Goal: Transaction & Acquisition: Purchase product/service

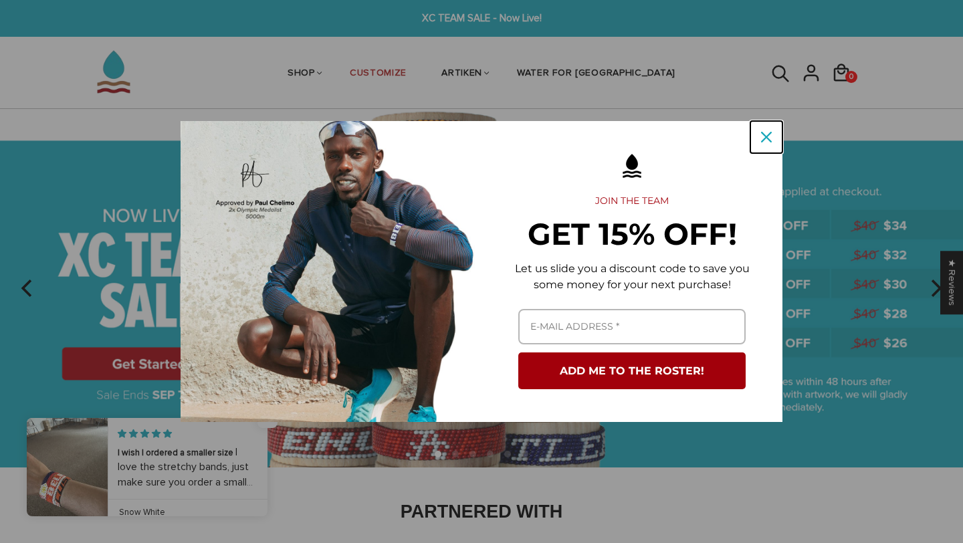
click at [770, 136] on icon "close icon" at bounding box center [766, 137] width 11 height 11
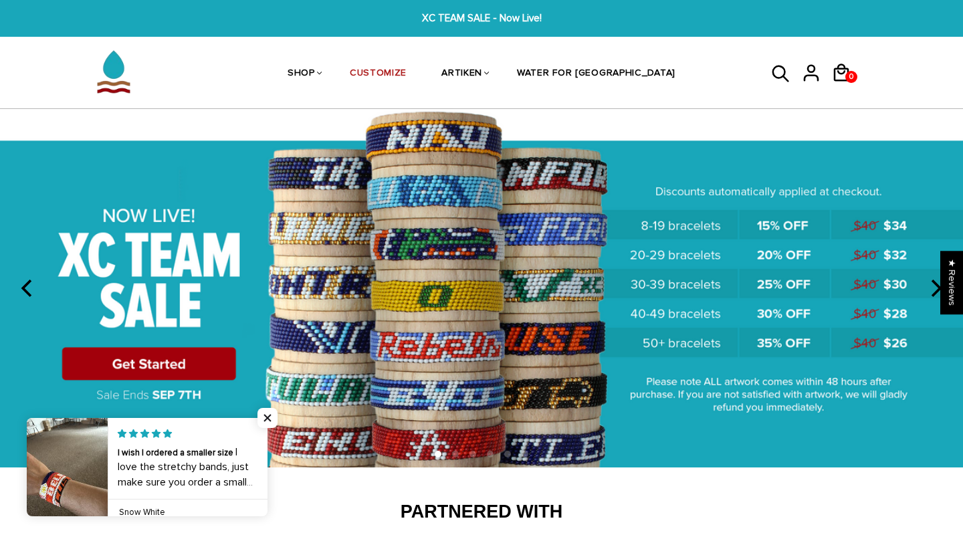
click at [158, 364] on img at bounding box center [481, 288] width 963 height 358
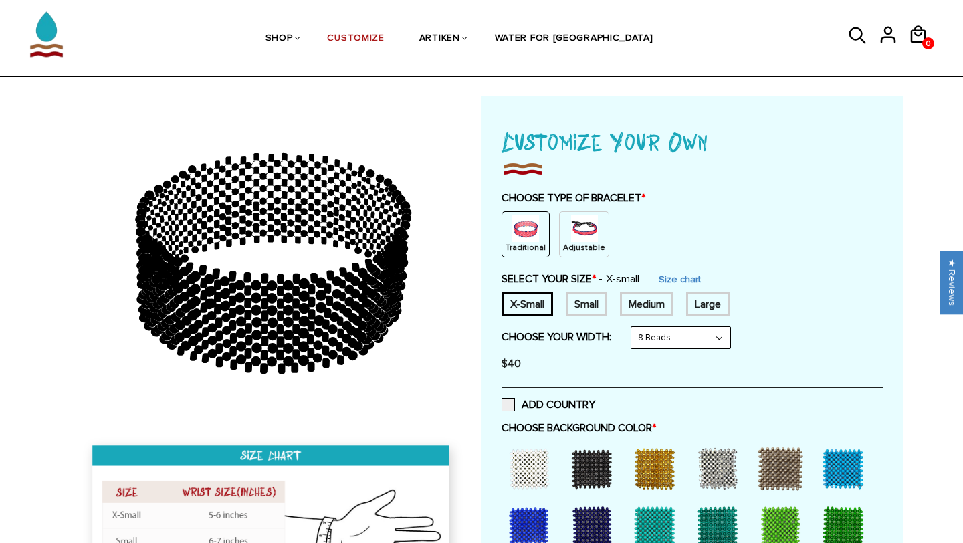
scroll to position [19, 0]
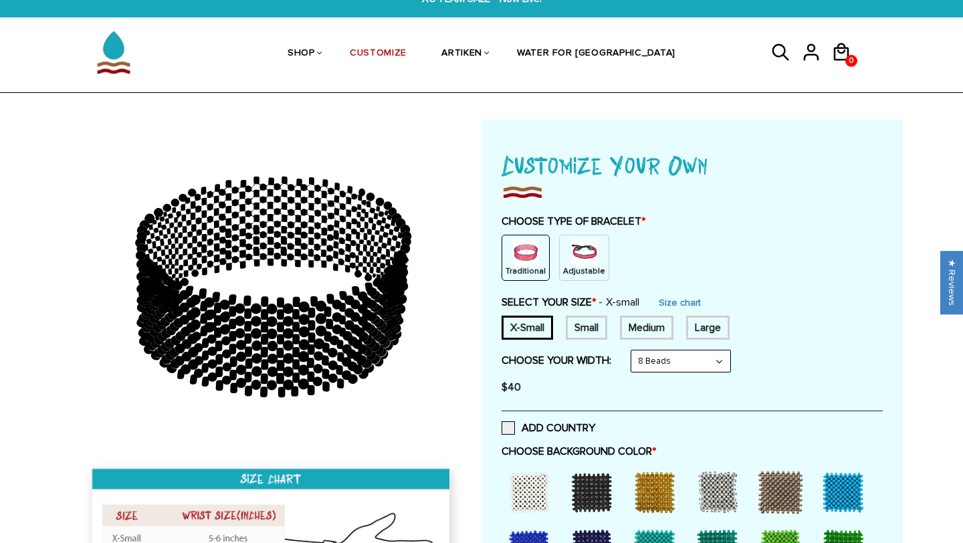
click at [577, 255] on img at bounding box center [584, 252] width 27 height 27
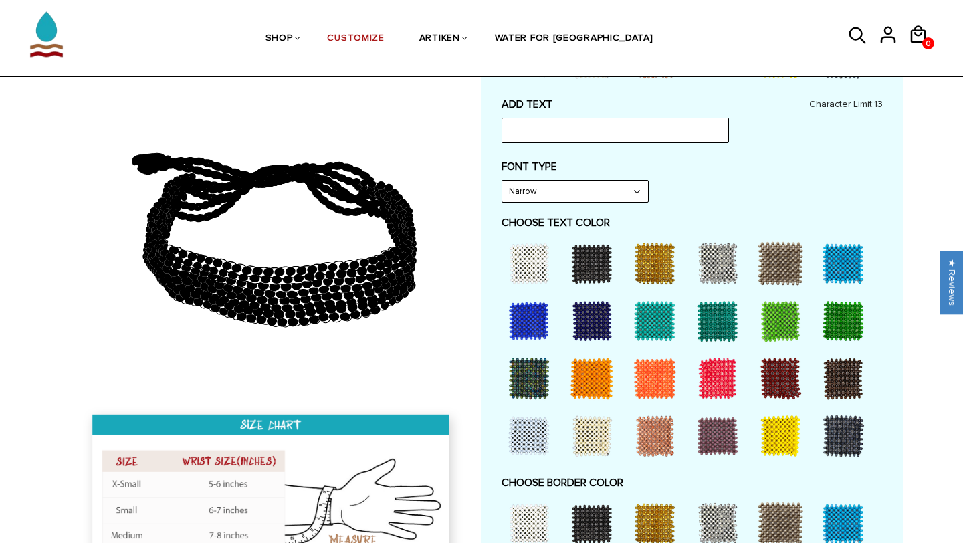
scroll to position [569, 0]
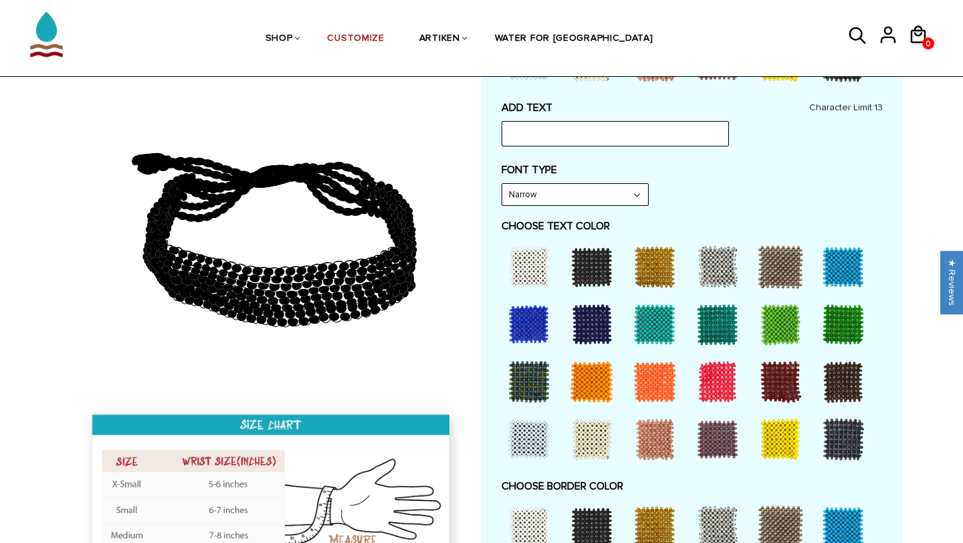
click at [662, 258] on div at bounding box center [655, 267] width 54 height 54
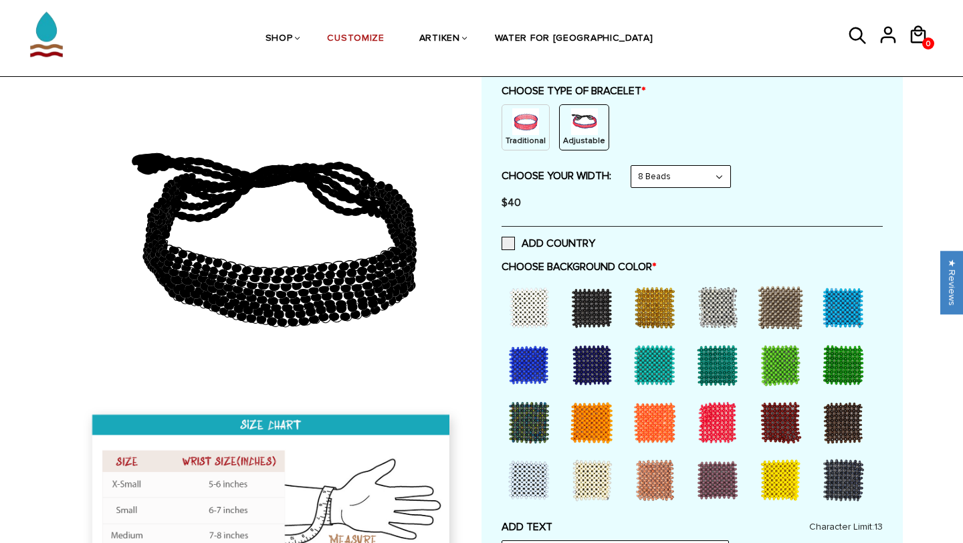
scroll to position [183, 0]
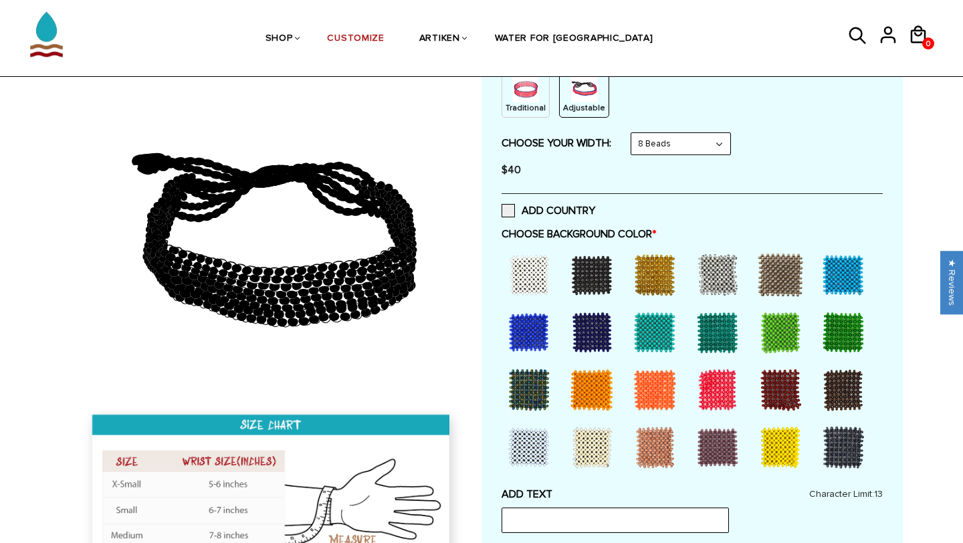
click at [598, 271] on div at bounding box center [592, 275] width 54 height 54
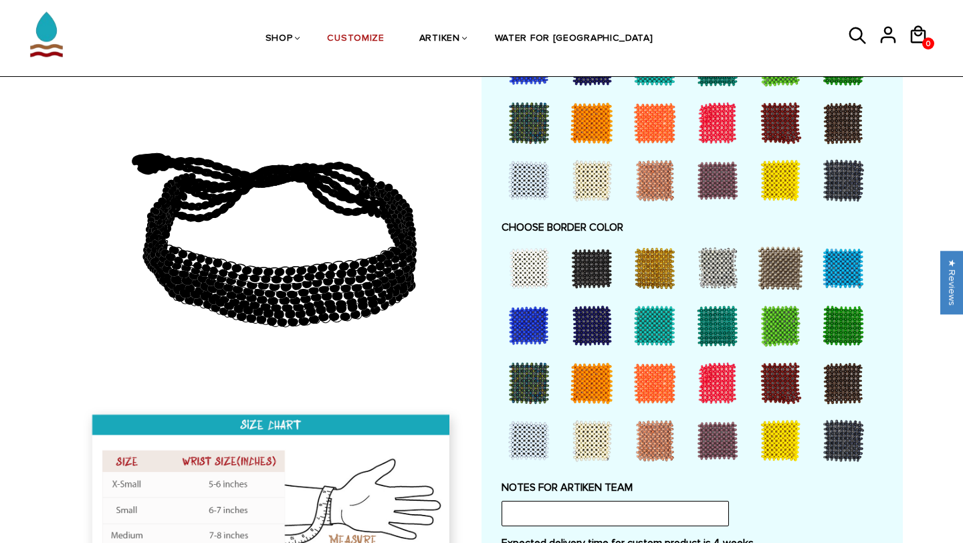
scroll to position [827, 0]
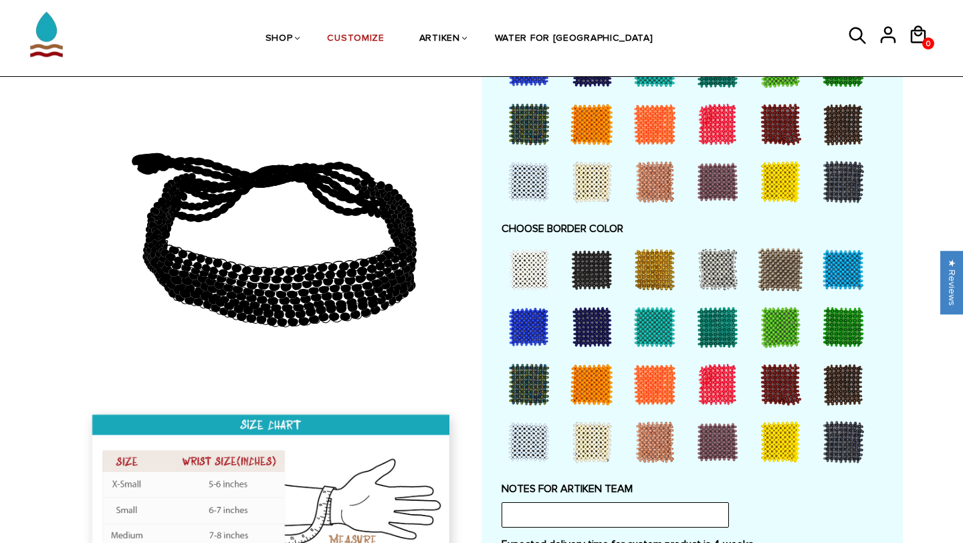
click at [662, 262] on div at bounding box center [655, 270] width 54 height 54
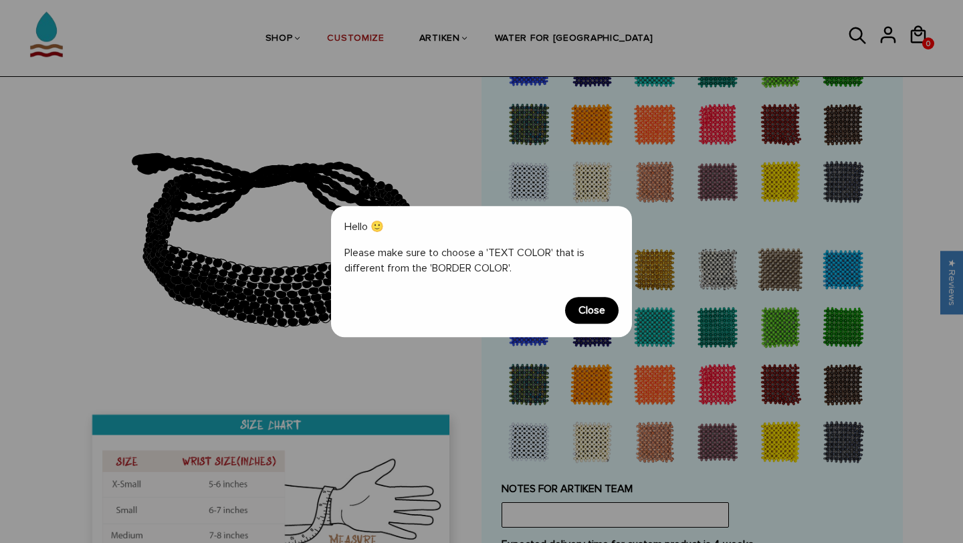
click at [589, 311] on span "Close" at bounding box center [592, 310] width 54 height 27
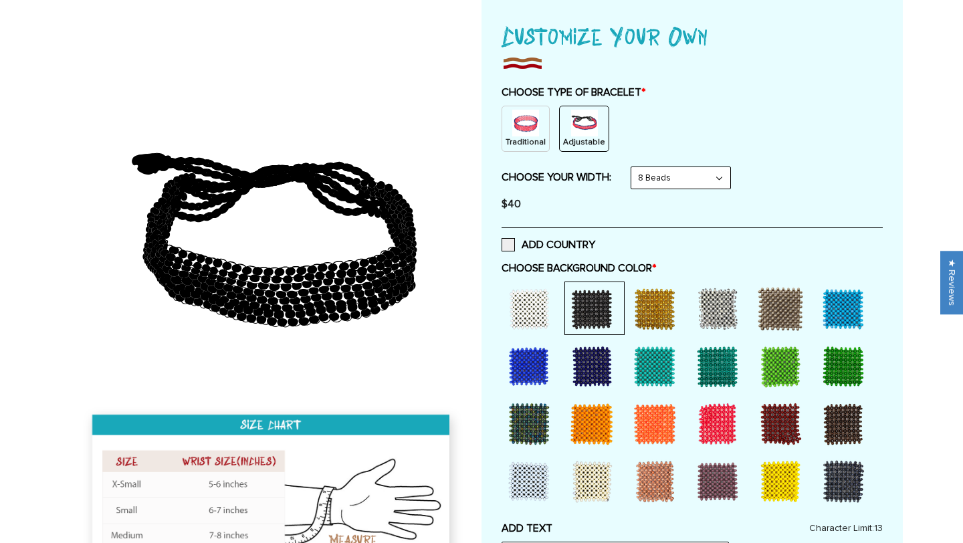
scroll to position [0, 0]
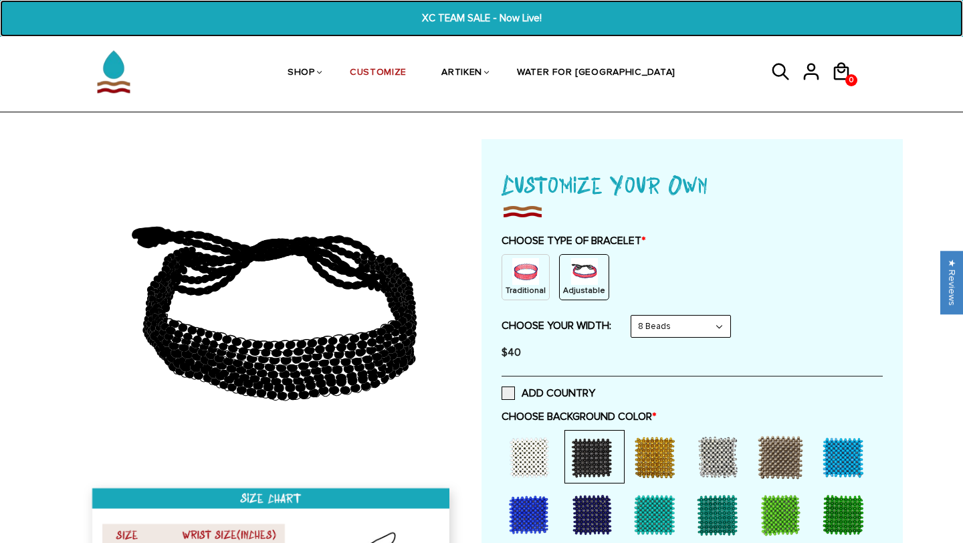
click at [349, 19] on span "XC TEAM SALE - Now Live!" at bounding box center [481, 18] width 369 height 15
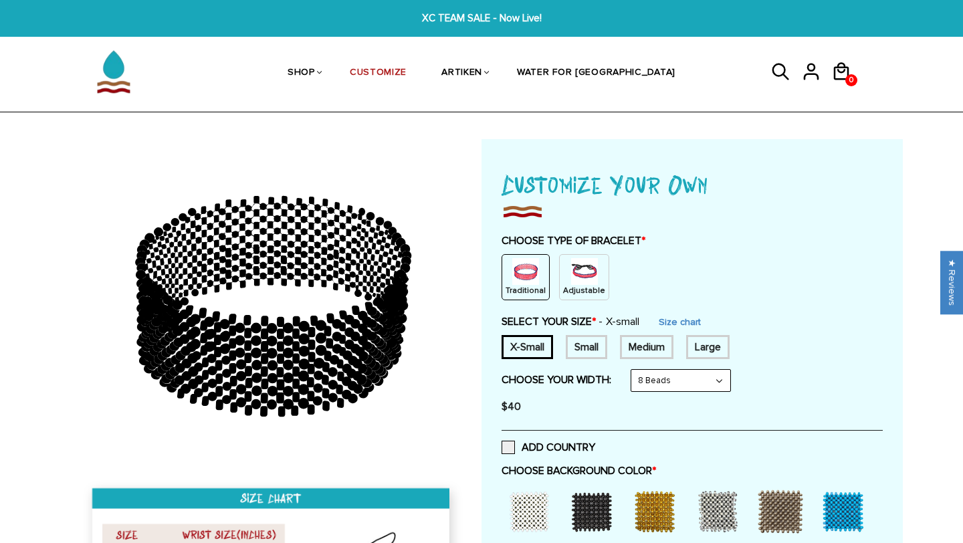
click at [569, 286] on p "Adjustable" at bounding box center [584, 290] width 42 height 11
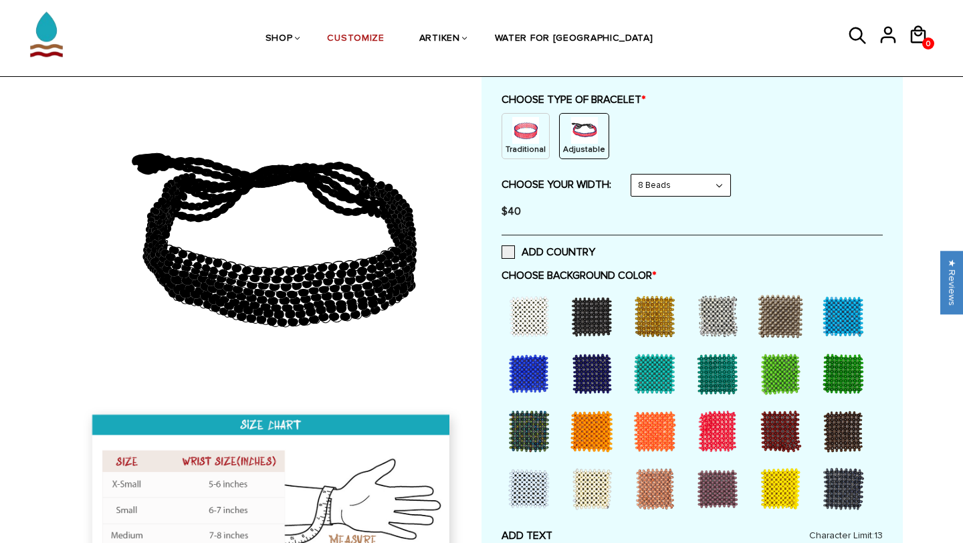
scroll to position [157, 0]
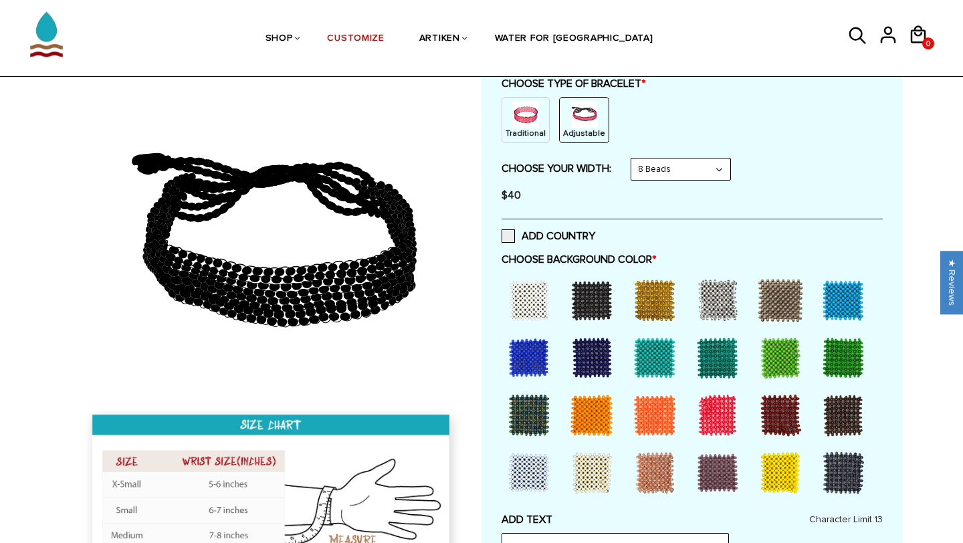
click at [600, 296] on div at bounding box center [592, 301] width 54 height 54
click at [656, 295] on div at bounding box center [655, 301] width 54 height 54
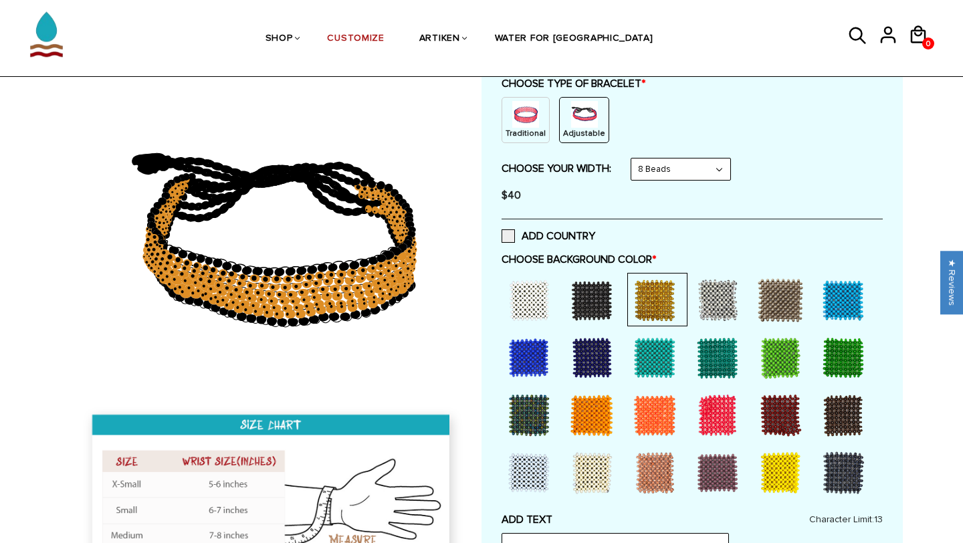
click at [785, 475] on div at bounding box center [781, 473] width 54 height 54
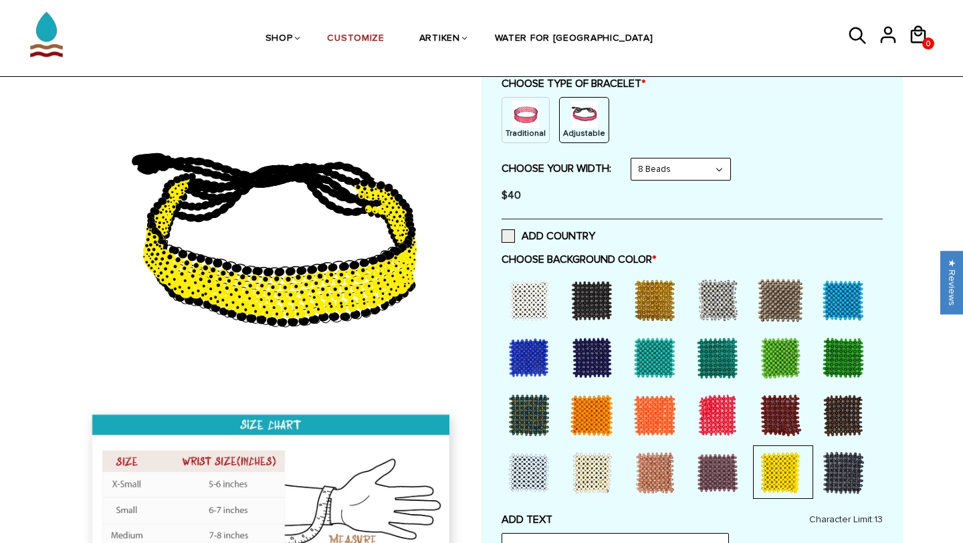
click at [593, 479] on div at bounding box center [592, 473] width 54 height 54
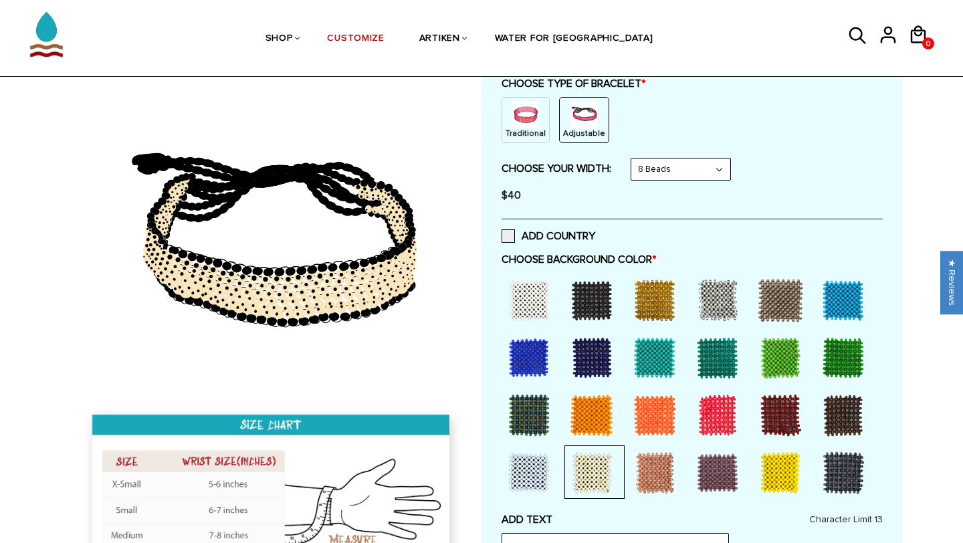
click at [532, 480] on div at bounding box center [529, 473] width 54 height 54
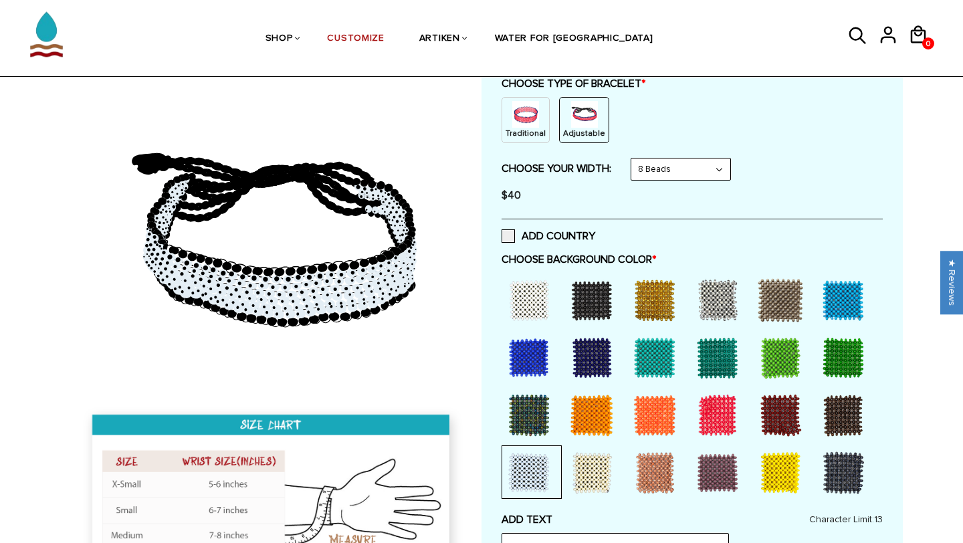
click at [651, 308] on div at bounding box center [655, 301] width 54 height 54
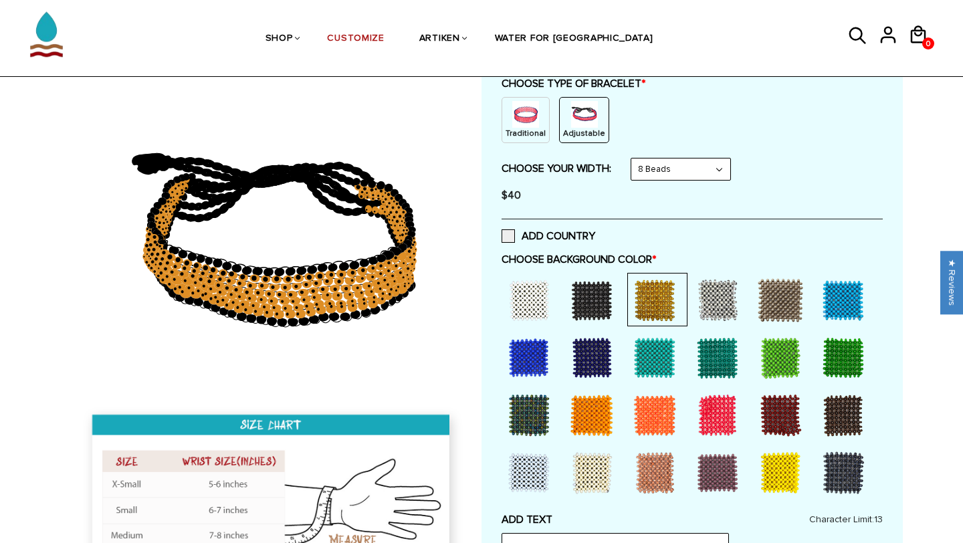
click at [599, 305] on div at bounding box center [592, 301] width 54 height 54
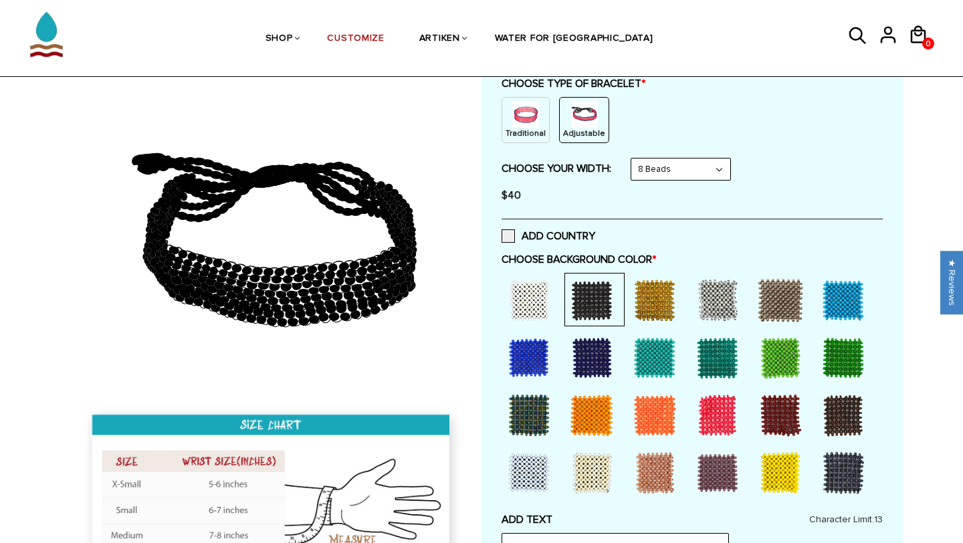
click at [641, 314] on div at bounding box center [655, 301] width 54 height 54
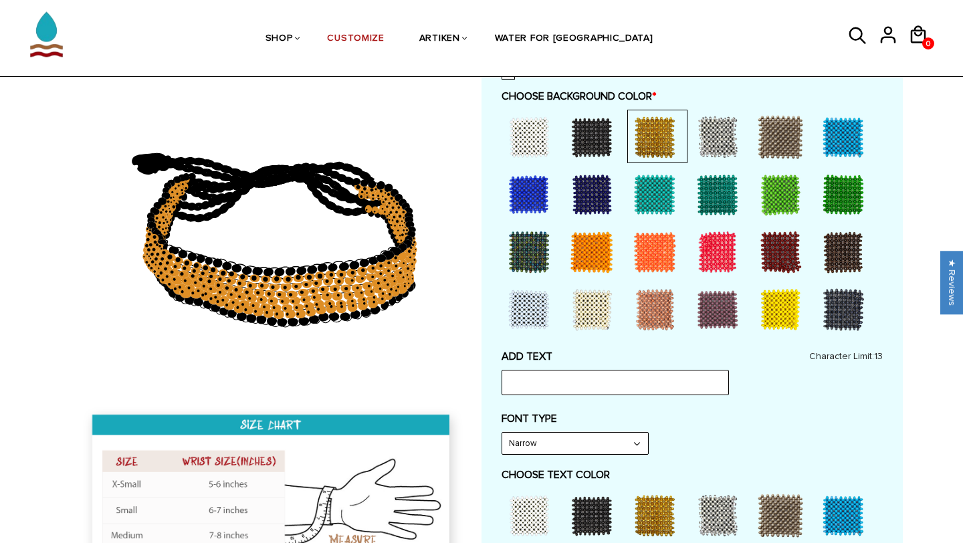
scroll to position [260, 0]
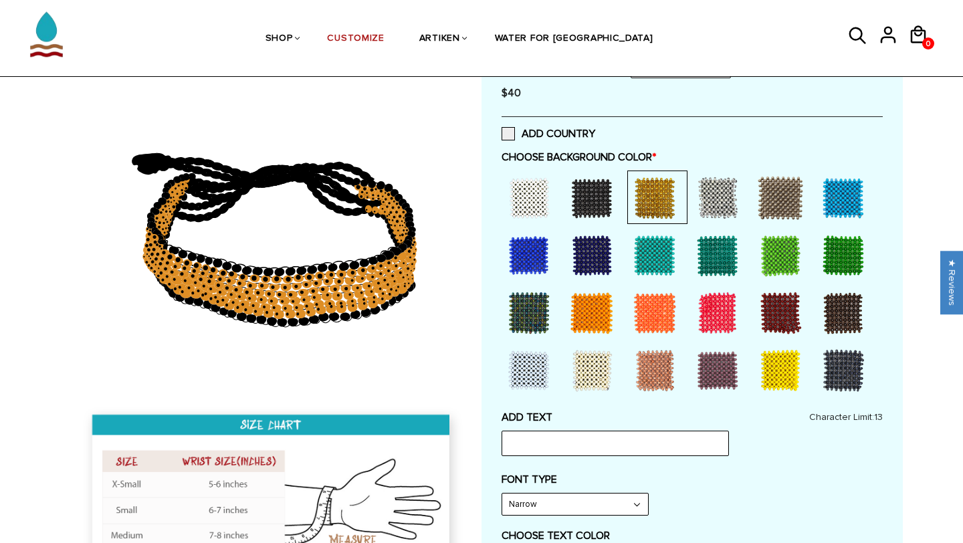
click at [588, 189] on div at bounding box center [592, 198] width 54 height 54
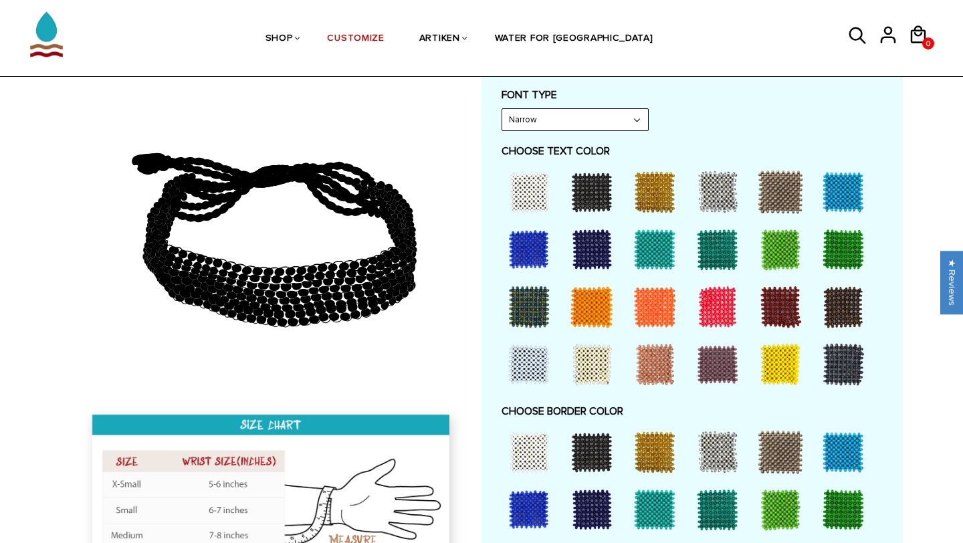
scroll to position [646, 0]
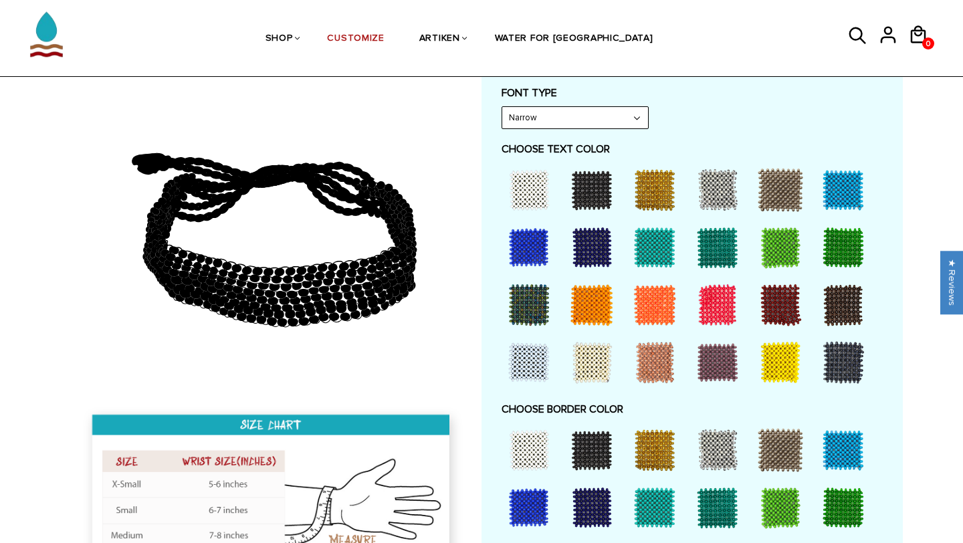
click at [657, 457] on div at bounding box center [655, 450] width 54 height 54
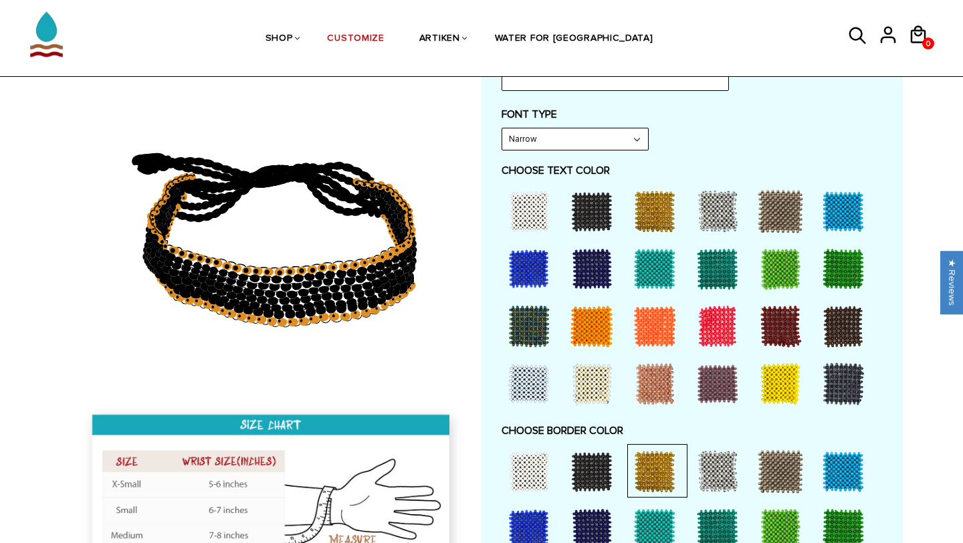
scroll to position [619, 0]
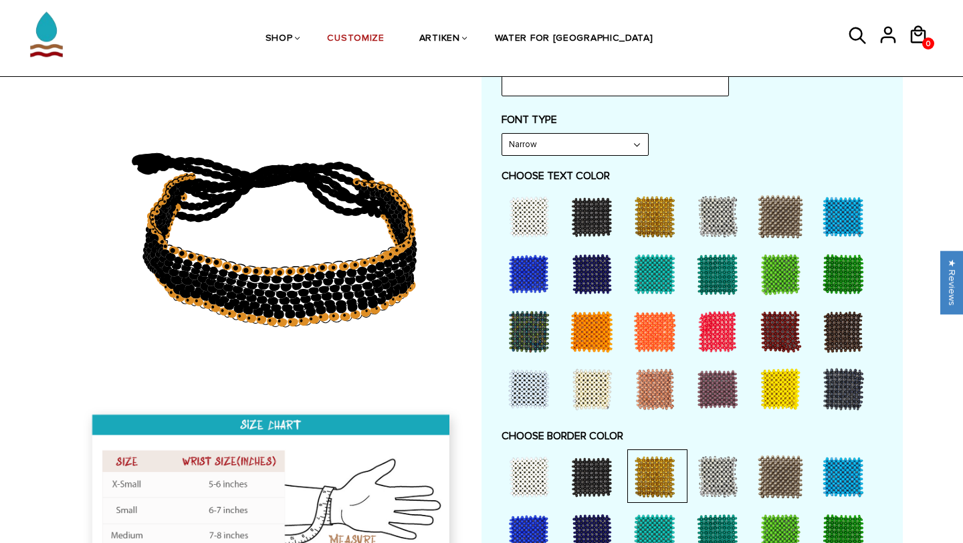
click at [653, 208] on div at bounding box center [655, 217] width 54 height 54
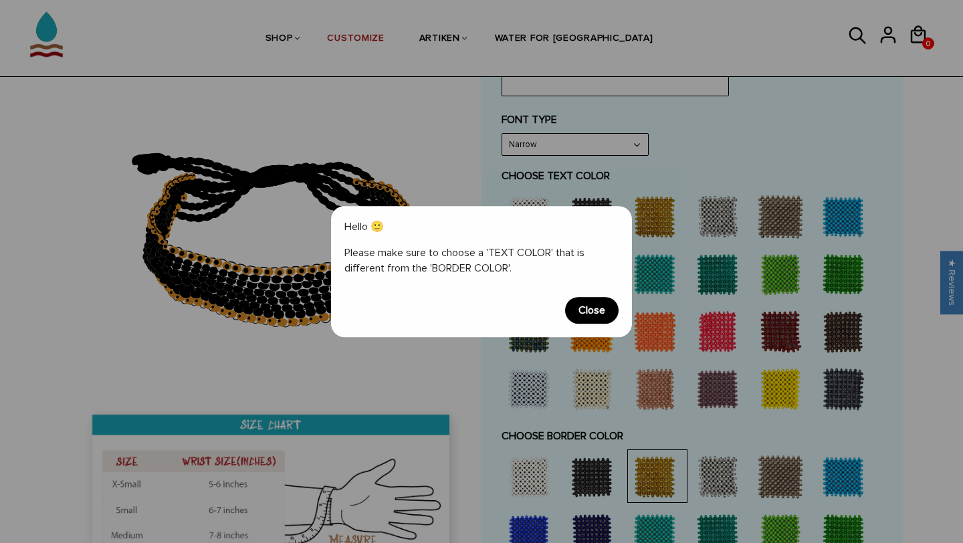
click at [595, 316] on span "Close" at bounding box center [592, 310] width 54 height 27
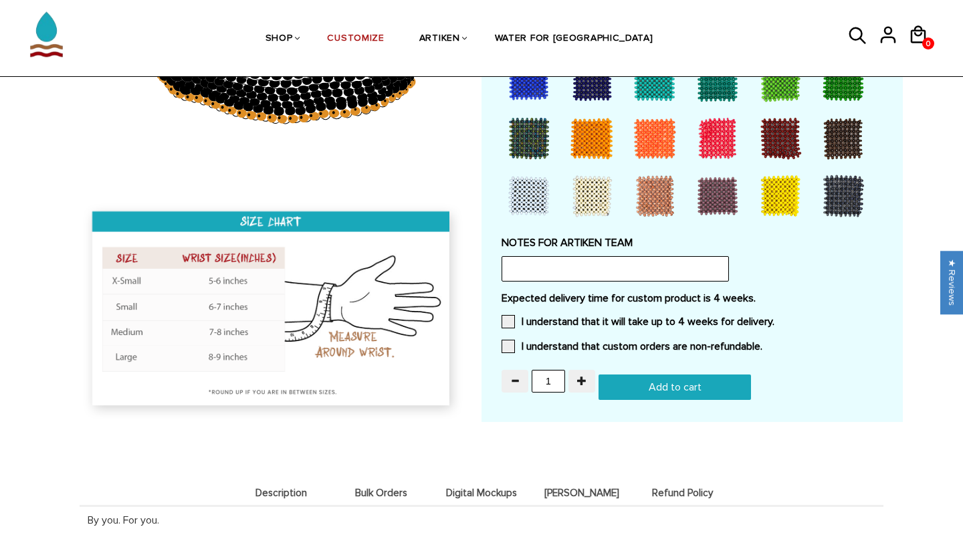
scroll to position [1025, 0]
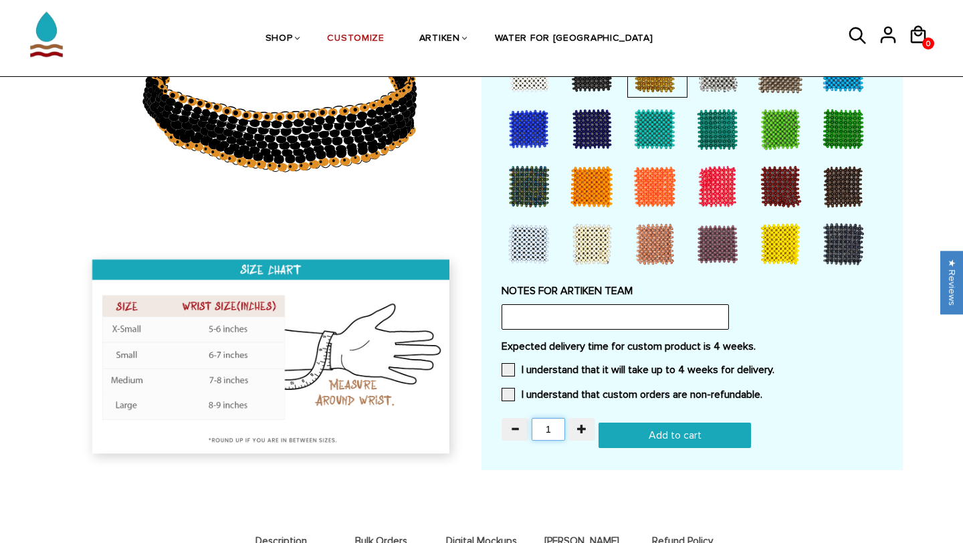
click at [551, 419] on input "1" at bounding box center [548, 429] width 33 height 23
click at [558, 429] on input "1" at bounding box center [548, 429] width 33 height 23
type input "50"
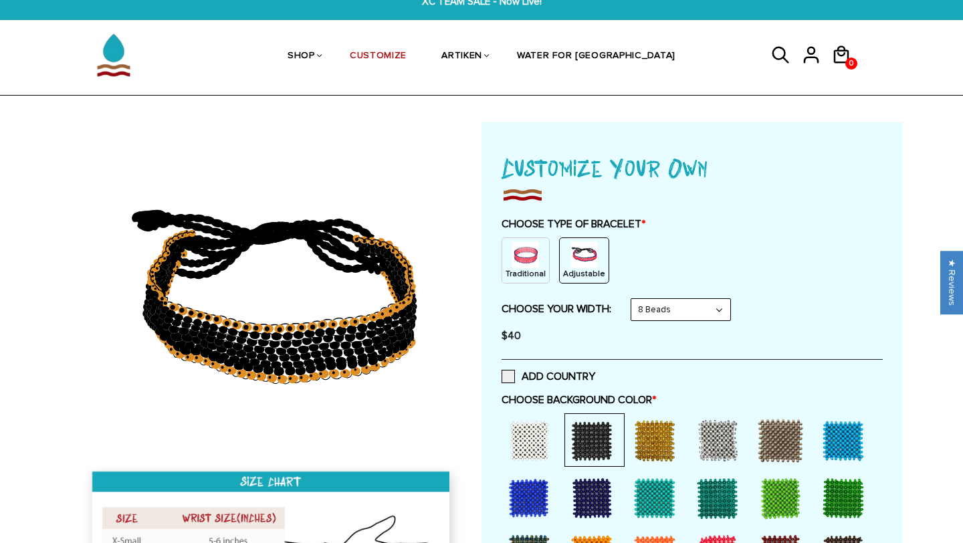
scroll to position [0, 0]
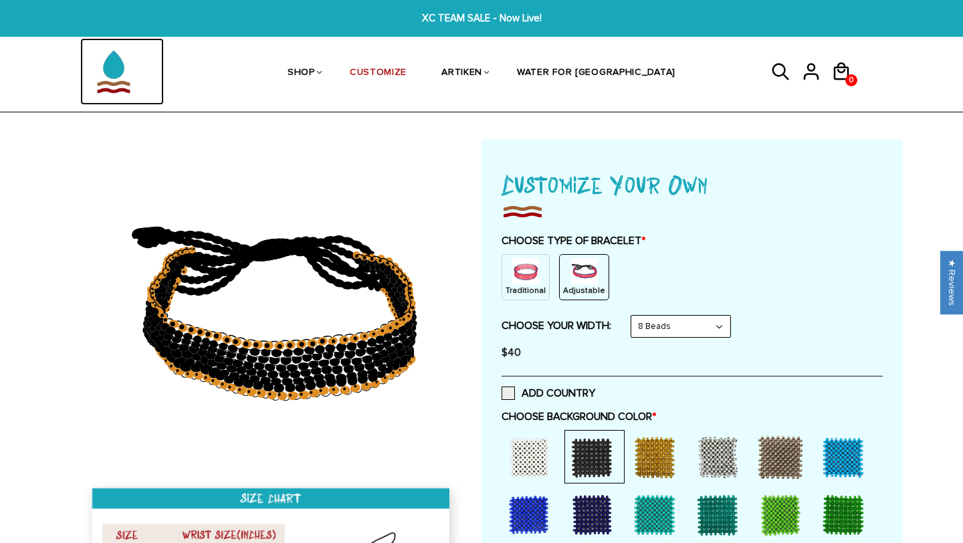
click at [113, 68] on img at bounding box center [113, 71] width 67 height 67
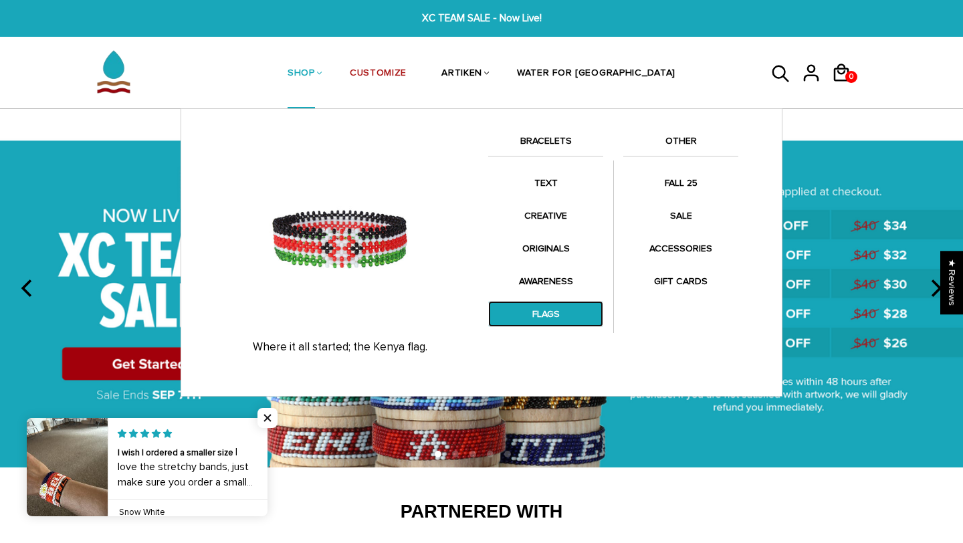
click at [543, 316] on link "FLAGS" at bounding box center [545, 314] width 115 height 26
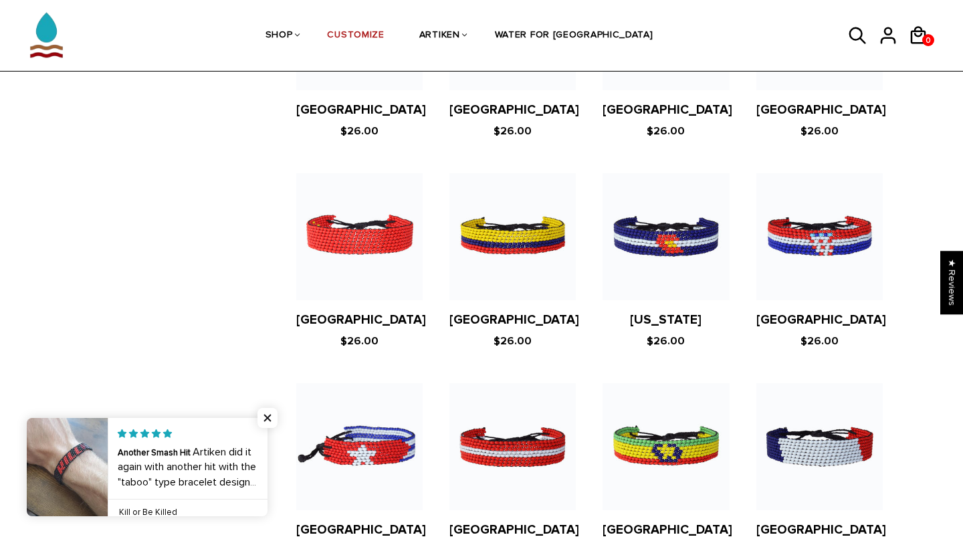
scroll to position [1509, 0]
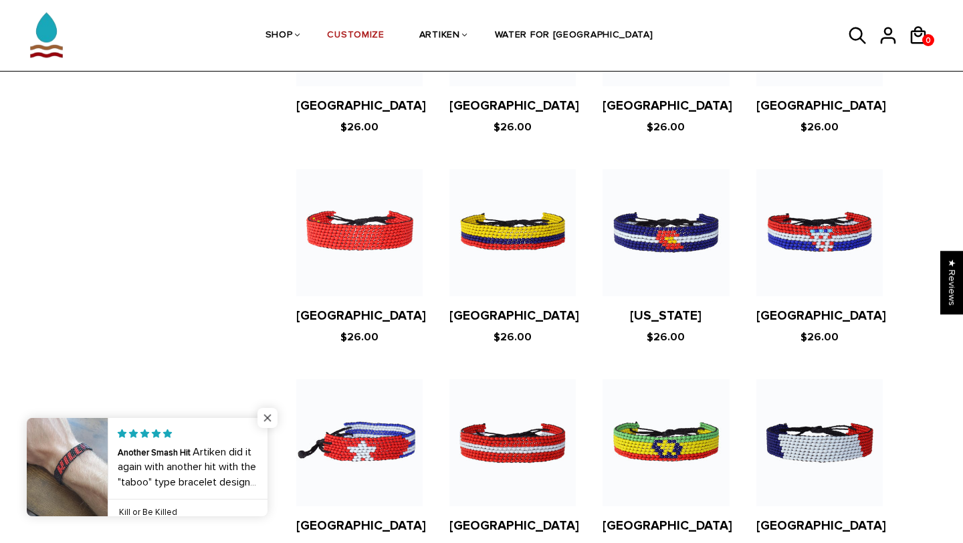
click at [265, 420] on span "Close popup widget" at bounding box center [267, 418] width 20 height 20
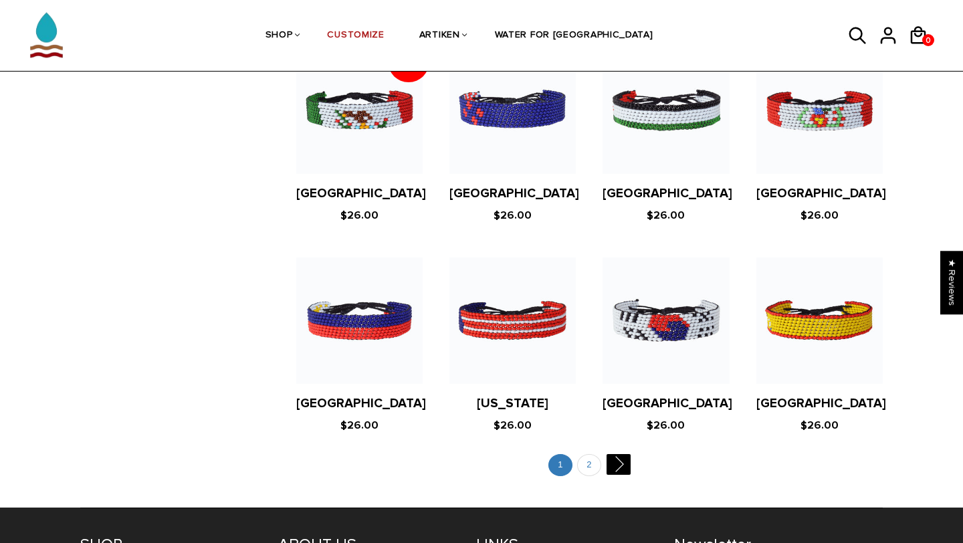
scroll to position [2473, 0]
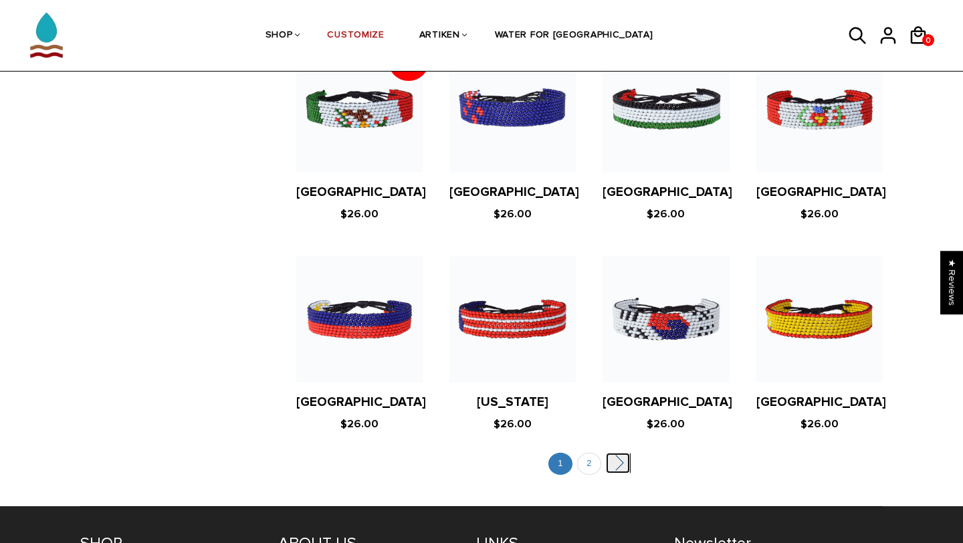
click at [619, 453] on link "" at bounding box center [618, 463] width 24 height 21
